Goal: Task Accomplishment & Management: Manage account settings

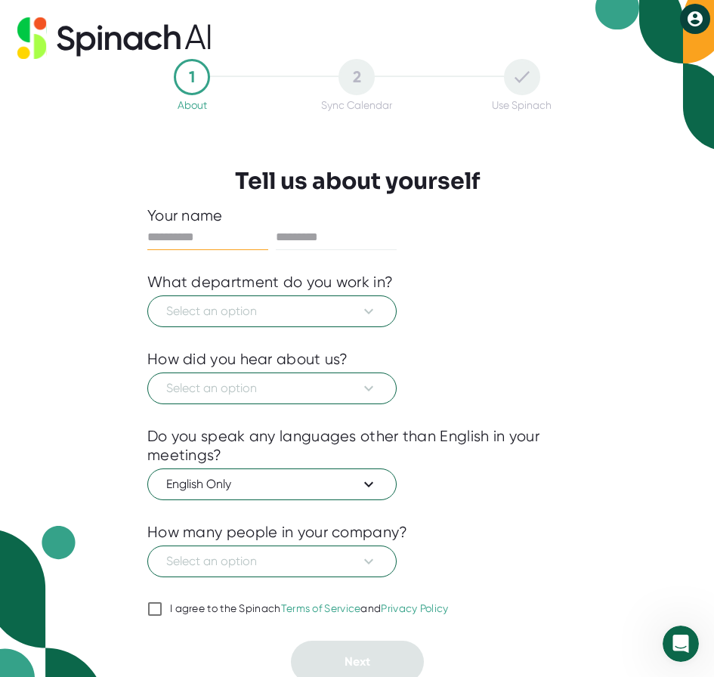
click at [199, 234] on input "text" at bounding box center [207, 237] width 121 height 24
type input "***"
type input "******"
click at [224, 314] on span "Select an option" at bounding box center [271, 311] width 211 height 18
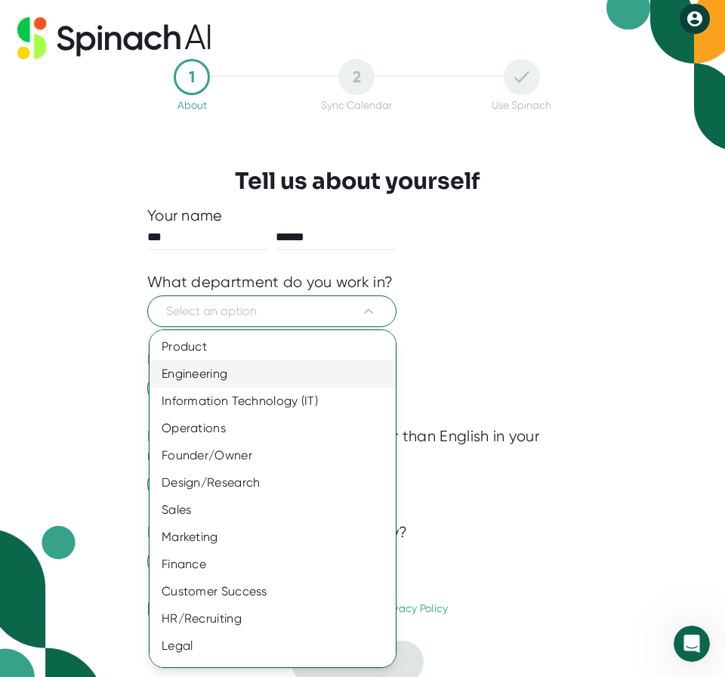
click at [208, 370] on div "Engineering" at bounding box center [278, 373] width 257 height 27
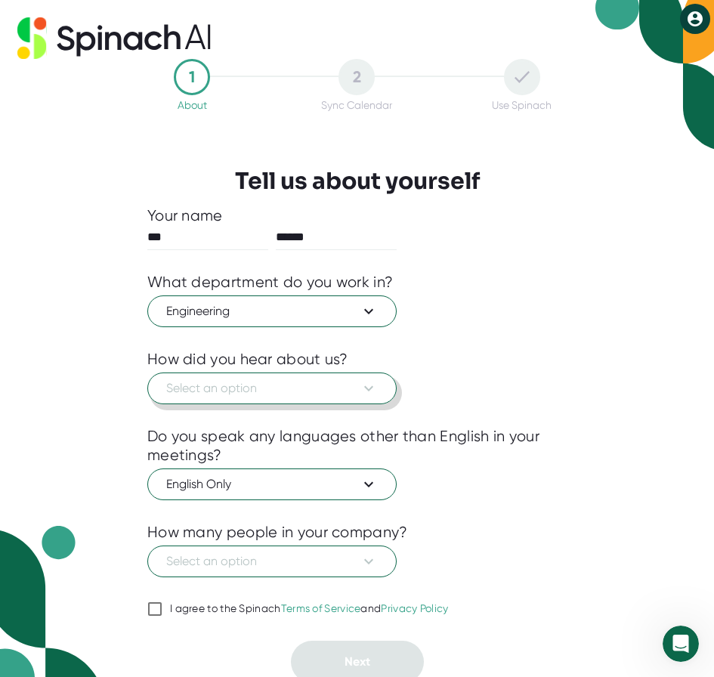
click at [220, 386] on span "Select an option" at bounding box center [271, 388] width 211 height 18
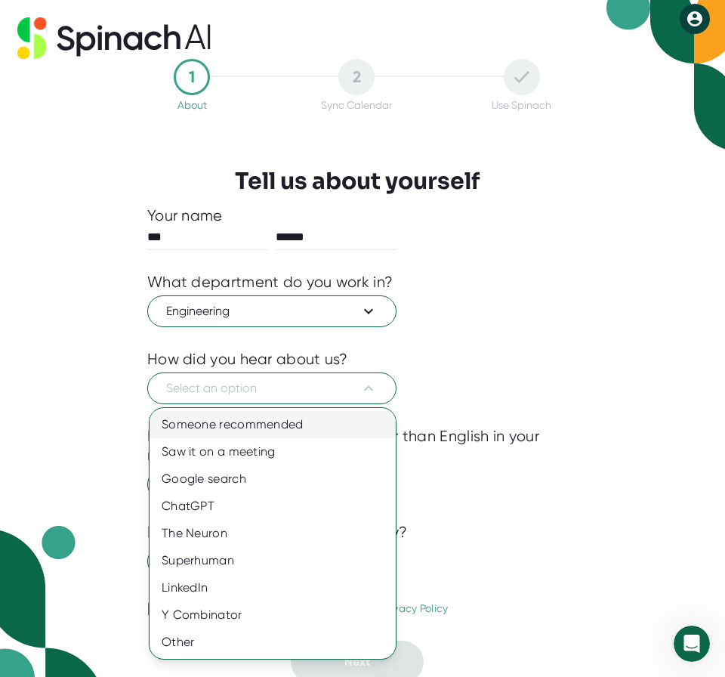
click at [217, 429] on div "Someone recommended" at bounding box center [273, 424] width 246 height 27
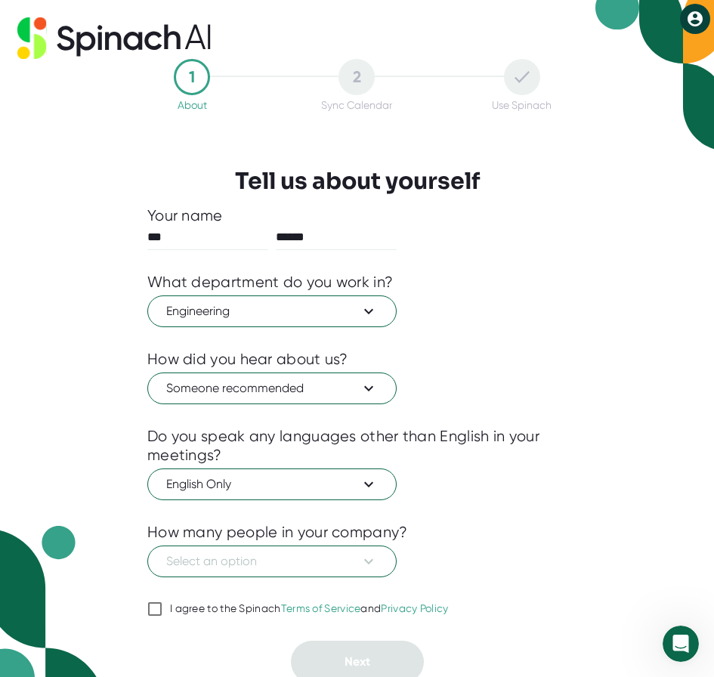
scroll to position [6, 0]
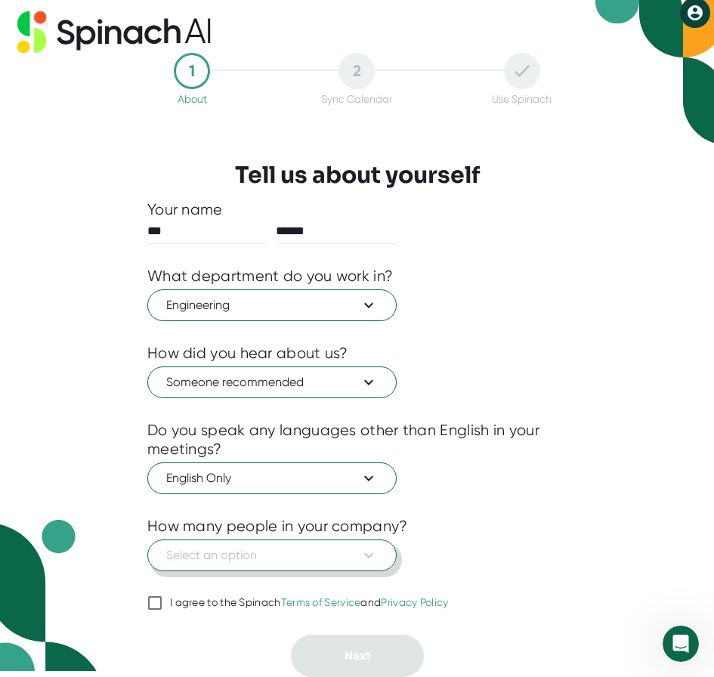
click at [242, 557] on span "Select an option" at bounding box center [271, 555] width 211 height 18
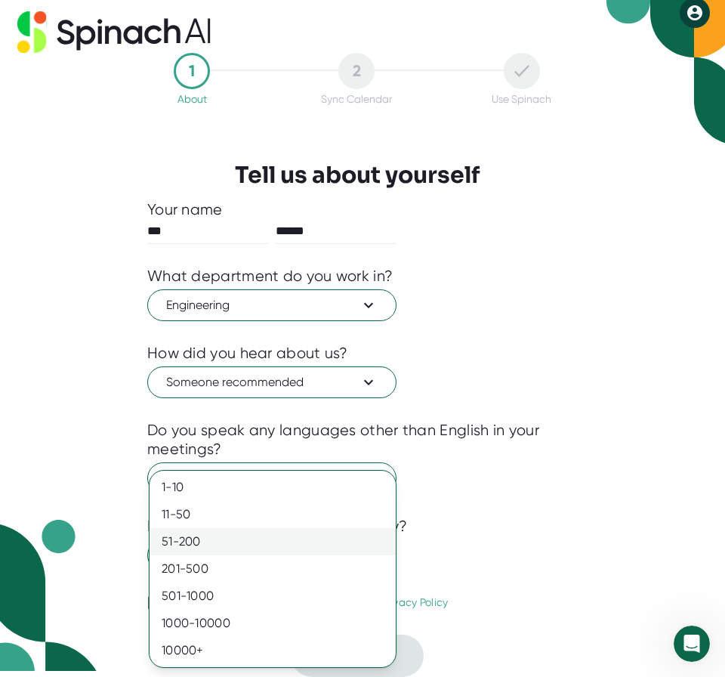
click at [225, 532] on div "51-200" at bounding box center [273, 541] width 246 height 27
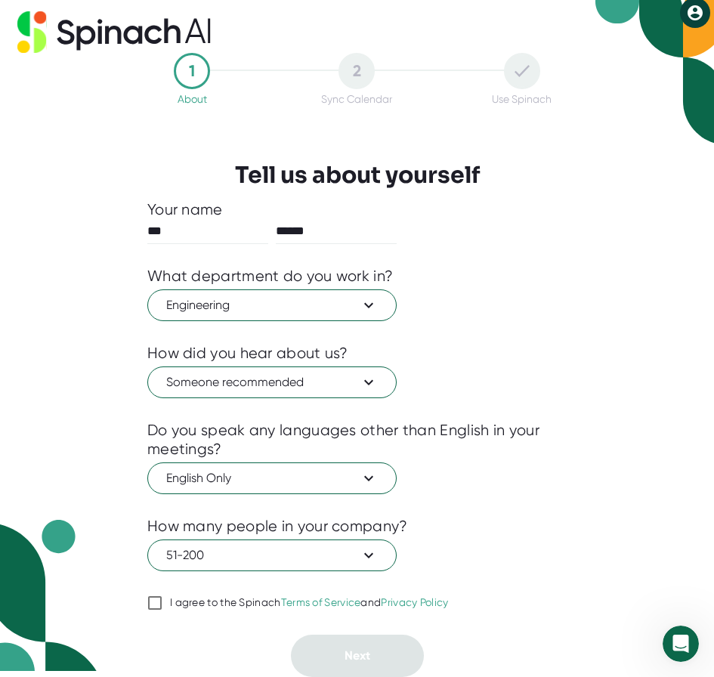
click at [202, 602] on div "I agree to the Spinach Terms of Service and Privacy Policy" at bounding box center [309, 603] width 279 height 14
click at [162, 602] on input "I agree to the Spinach Terms of Service and Privacy Policy" at bounding box center [154, 603] width 15 height 18
checkbox input "true"
click at [341, 652] on button "Next" at bounding box center [357, 655] width 133 height 42
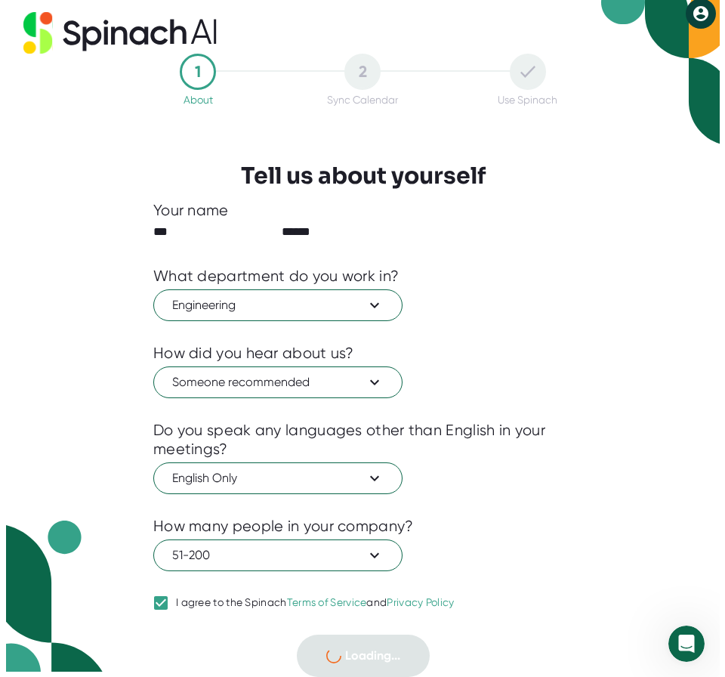
scroll to position [0, 0]
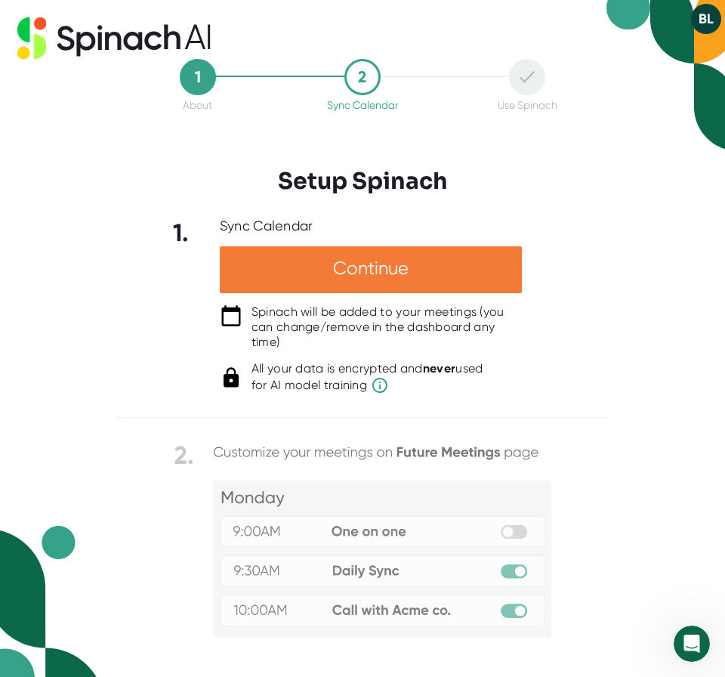
click at [344, 268] on div "Continue" at bounding box center [371, 269] width 302 height 47
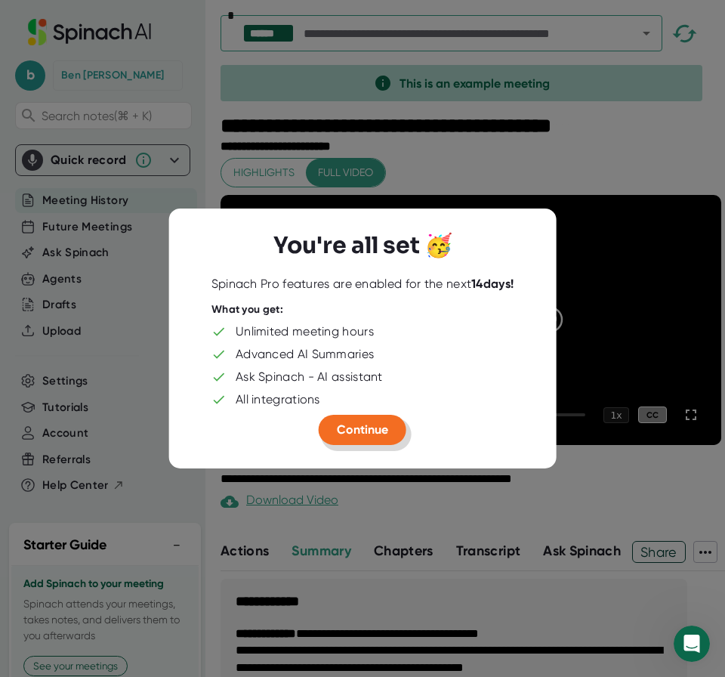
click at [357, 431] on span "Continue" at bounding box center [362, 429] width 51 height 14
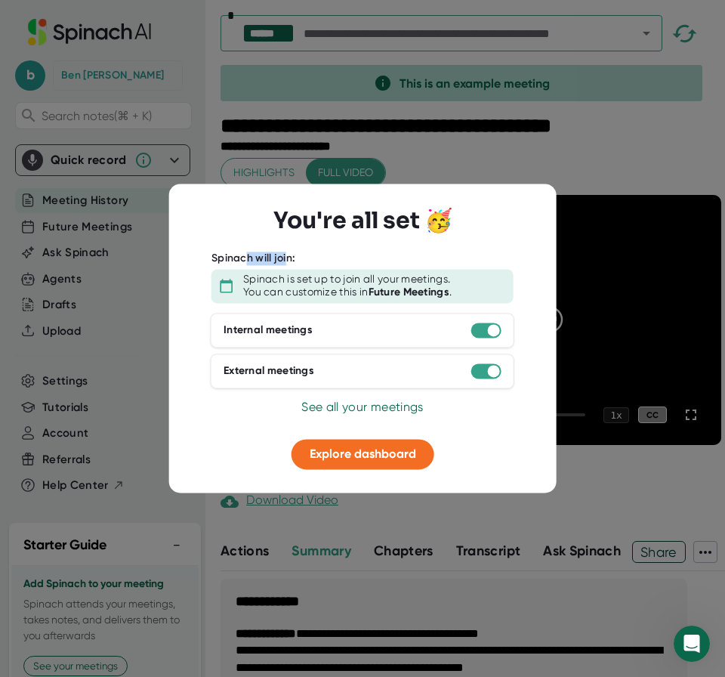
drag, startPoint x: 261, startPoint y: 259, endPoint x: 291, endPoint y: 270, distance: 32.0
click at [288, 260] on div "Spinach will join:" at bounding box center [253, 259] width 84 height 14
click at [350, 443] on button "Explore dashboard" at bounding box center [362, 454] width 143 height 30
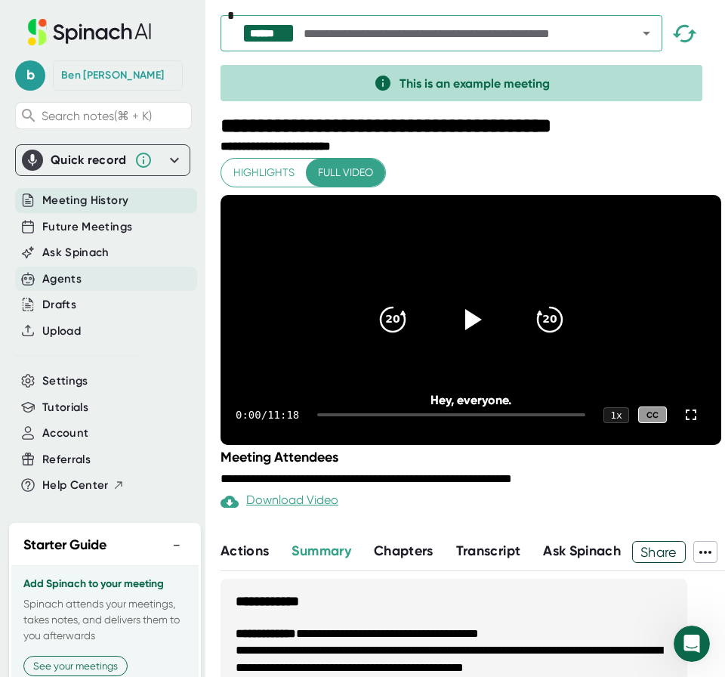
click at [61, 279] on div "Agents" at bounding box center [61, 278] width 39 height 17
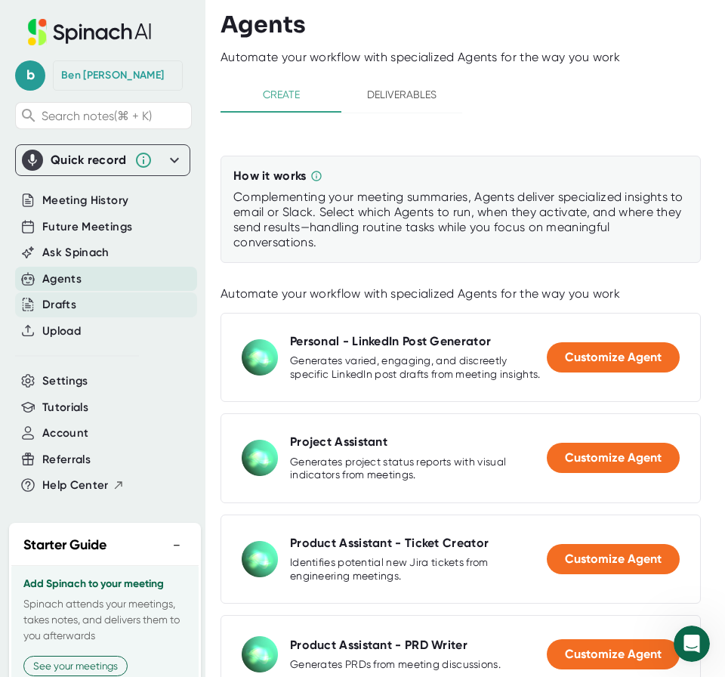
click at [69, 302] on div "Drafts" at bounding box center [59, 304] width 34 height 17
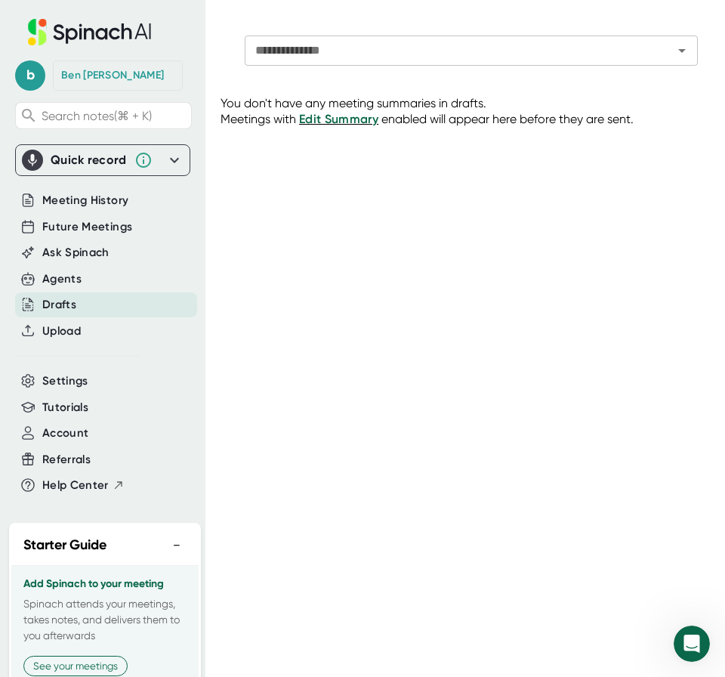
scroll to position [69, 0]
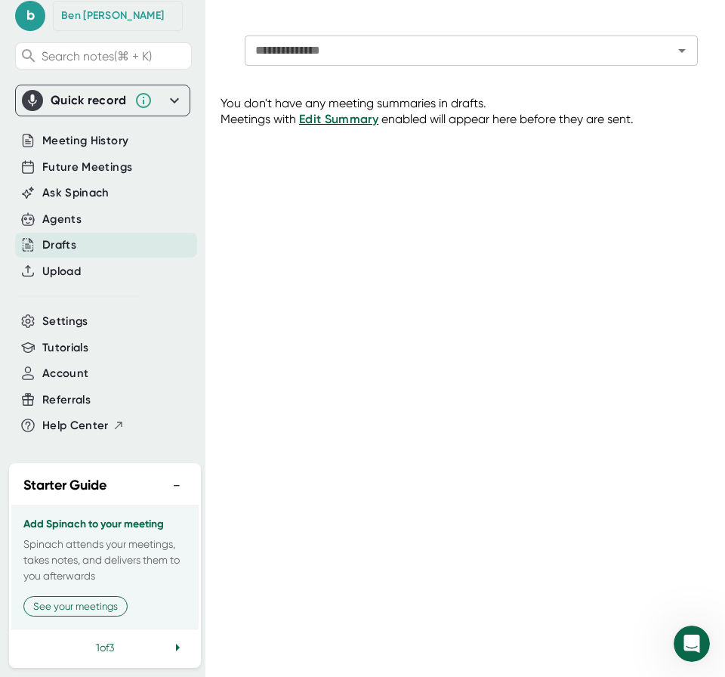
click at [168, 645] on icon at bounding box center [177, 647] width 18 height 18
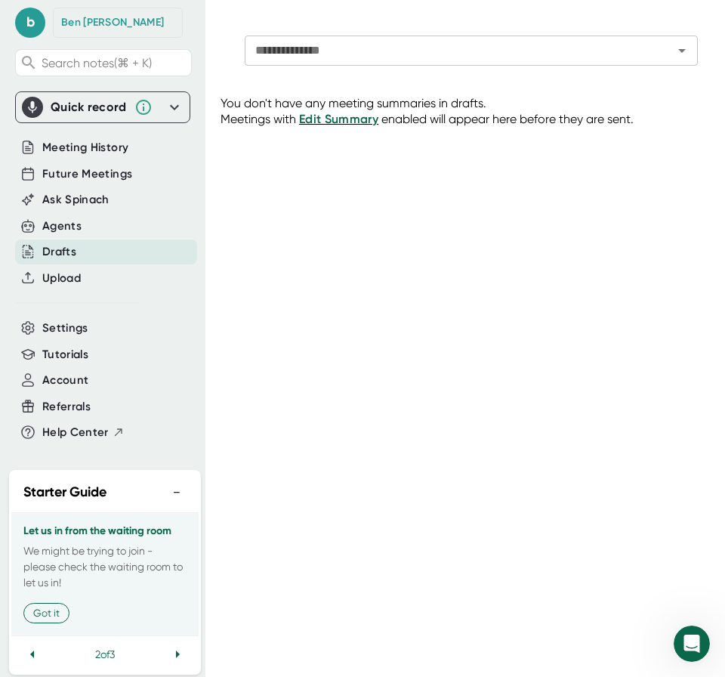
click at [168, 645] on icon at bounding box center [177, 654] width 18 height 18
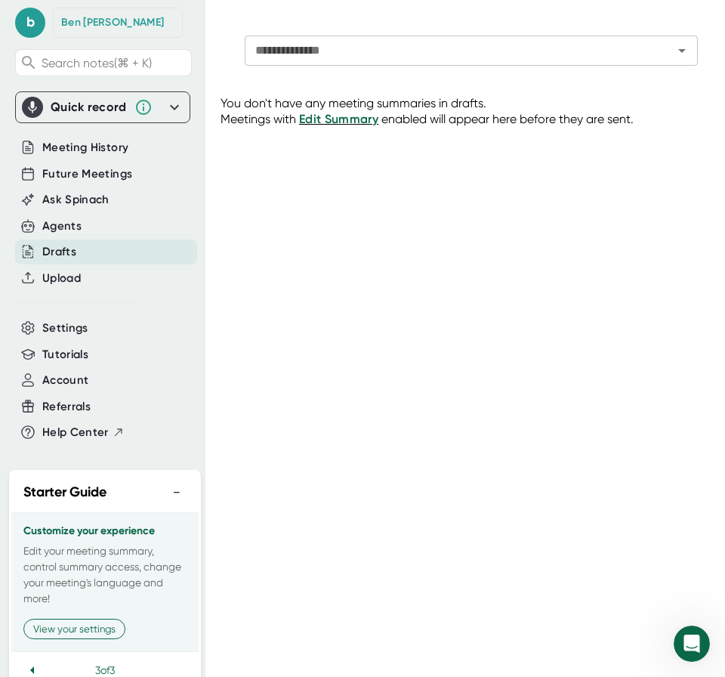
scroll to position [69, 0]
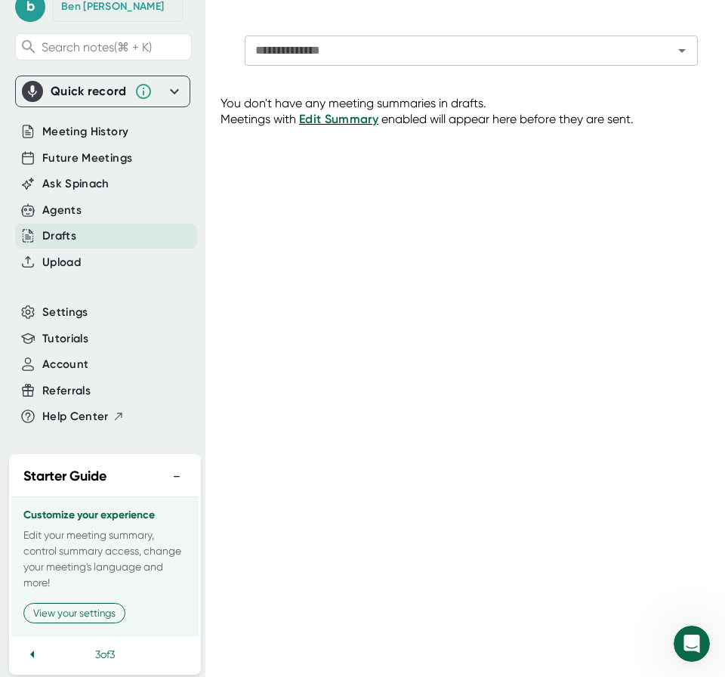
click at [43, 644] on div "3 of 3" at bounding box center [104, 653] width 187 height 37
click at [33, 645] on icon at bounding box center [32, 654] width 18 height 18
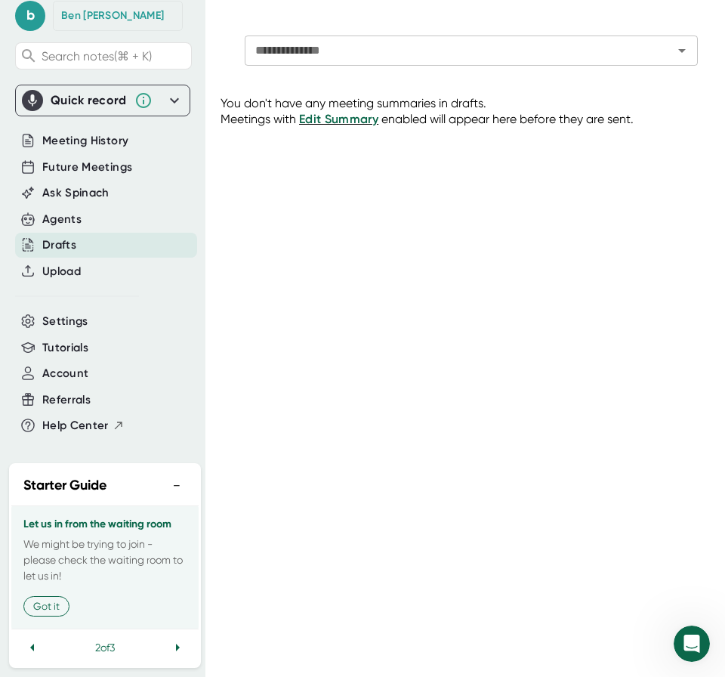
scroll to position [53, 0]
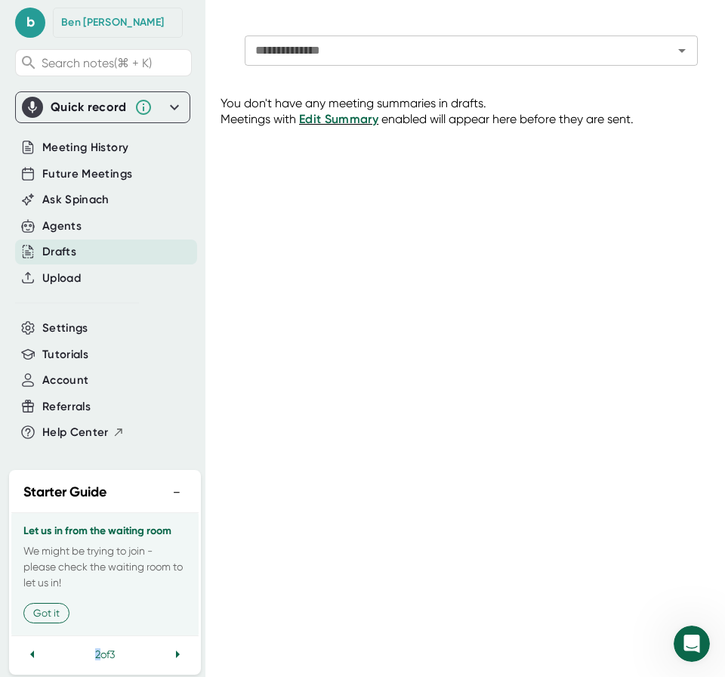
click at [33, 645] on icon at bounding box center [32, 654] width 18 height 18
